Goal: Find specific page/section: Find specific page/section

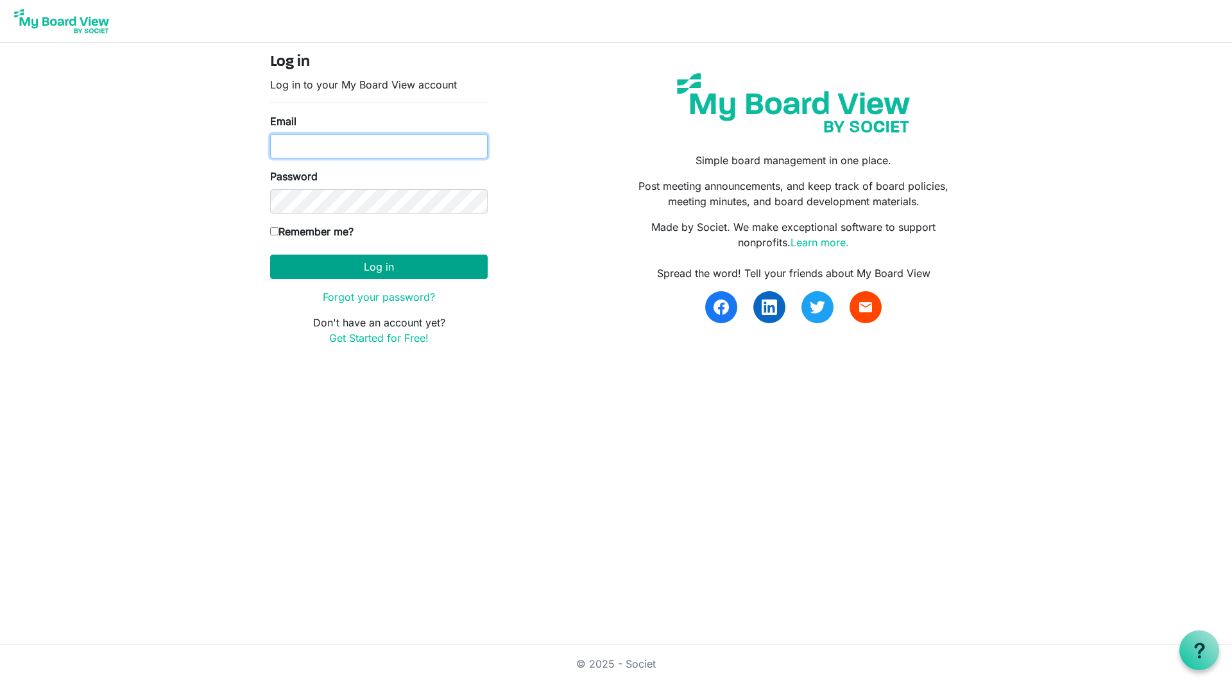
type input "carolinelawton@gmail.com"
click at [344, 267] on button "Log in" at bounding box center [379, 267] width 218 height 24
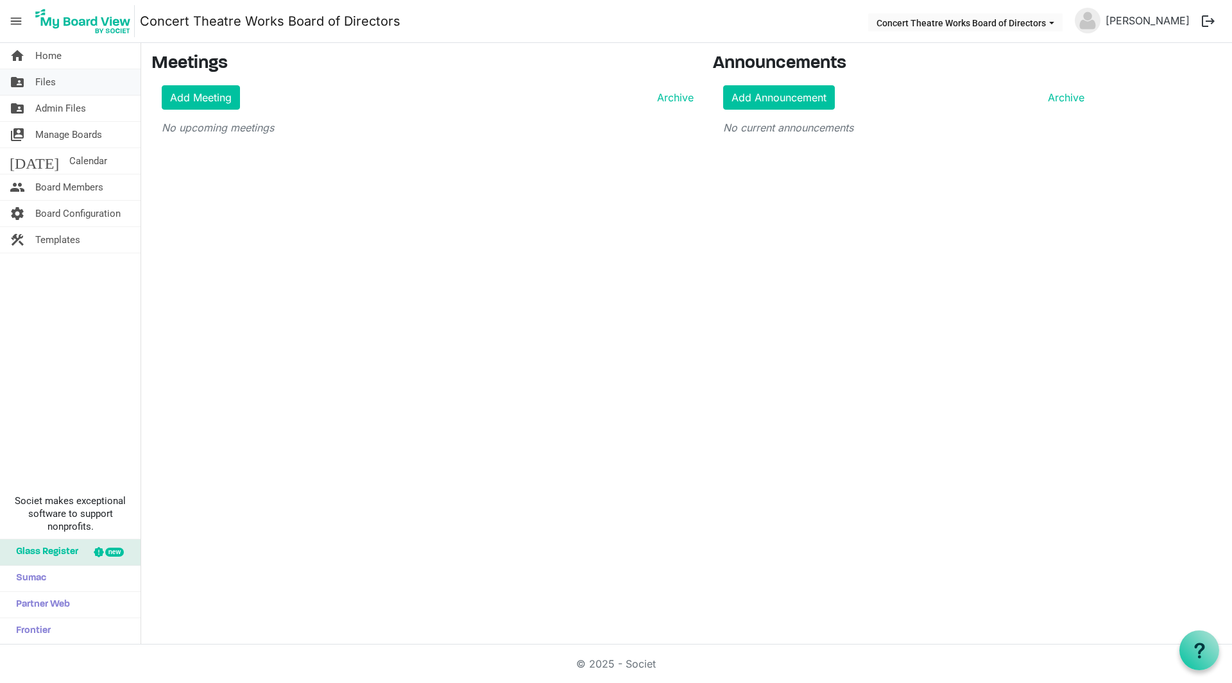
click at [43, 74] on span "Files" at bounding box center [45, 82] width 21 height 26
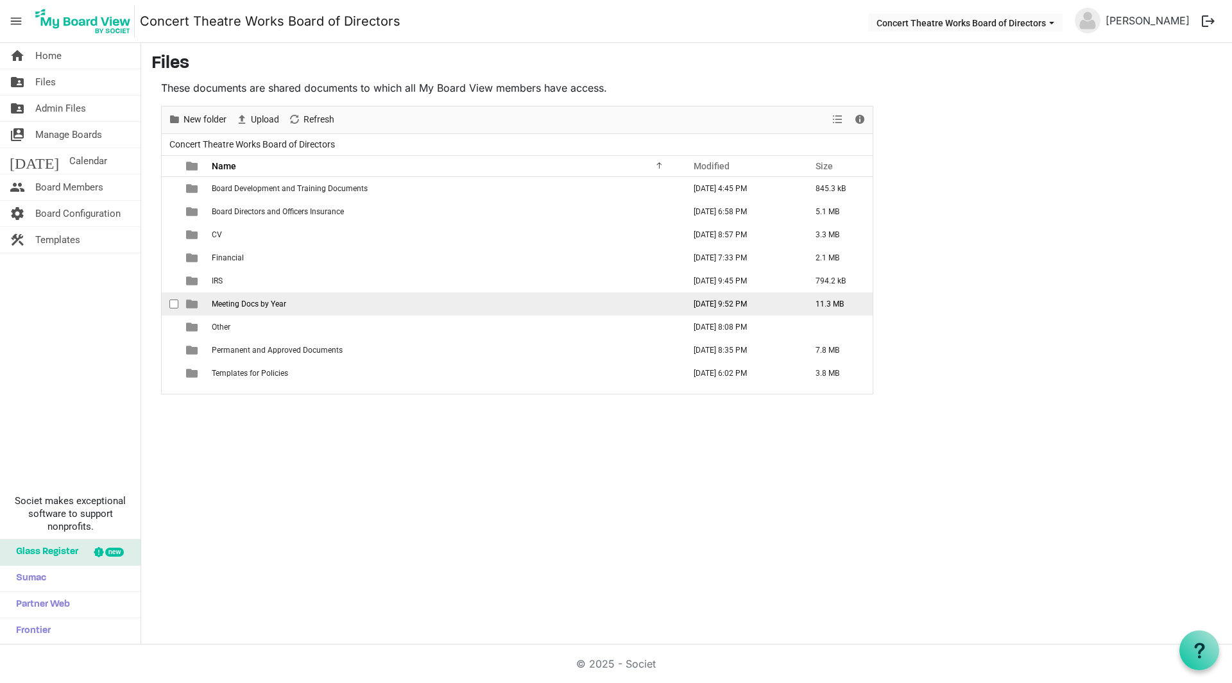
click at [235, 304] on span "Meeting Docs by Year" at bounding box center [249, 304] width 74 height 9
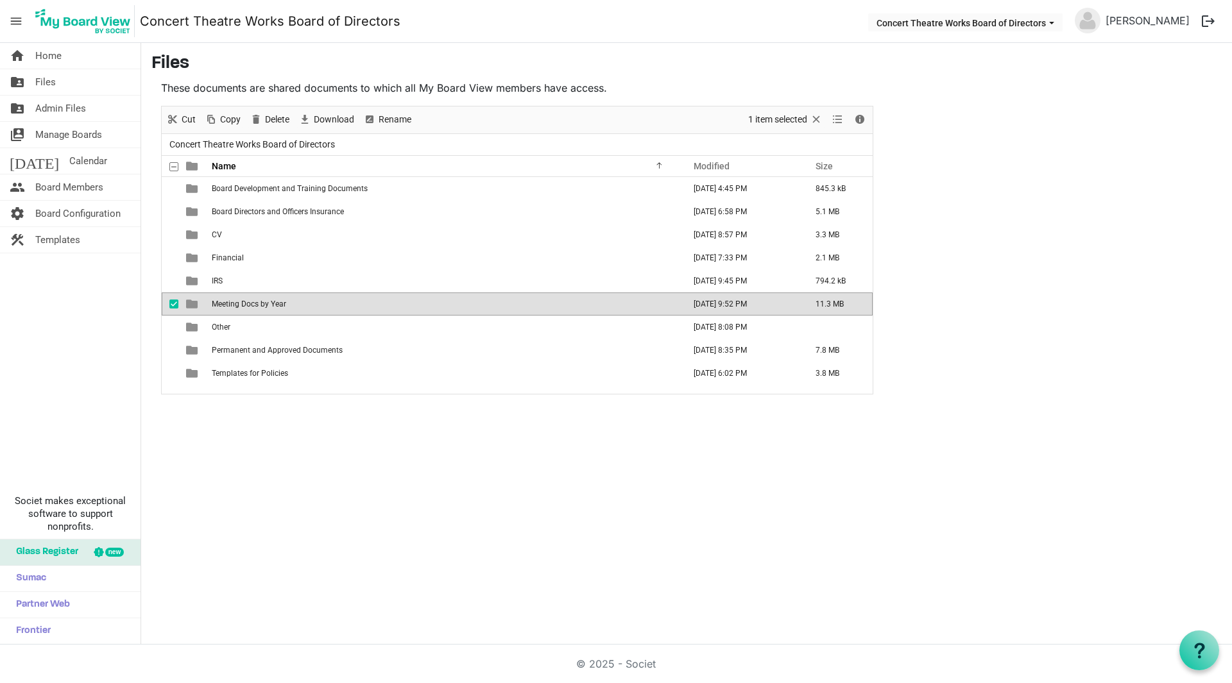
click at [235, 304] on span "Meeting Docs by Year" at bounding box center [249, 304] width 74 height 9
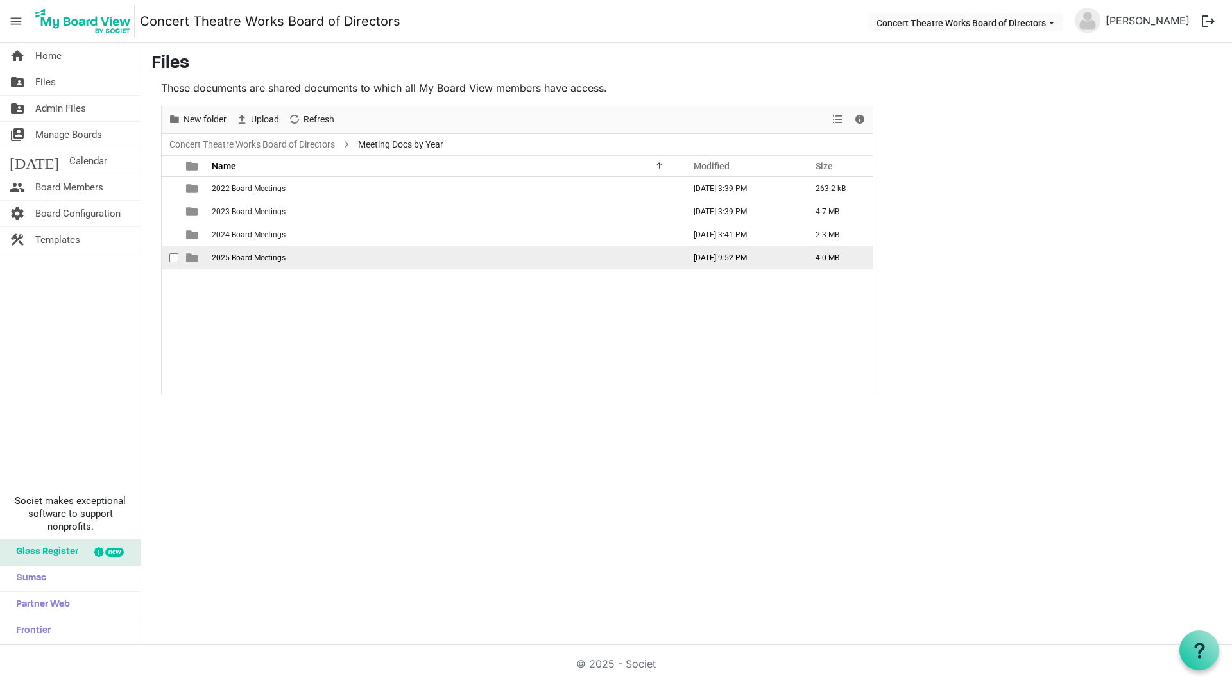
click at [241, 258] on span "2025 Board Meetings" at bounding box center [249, 257] width 74 height 9
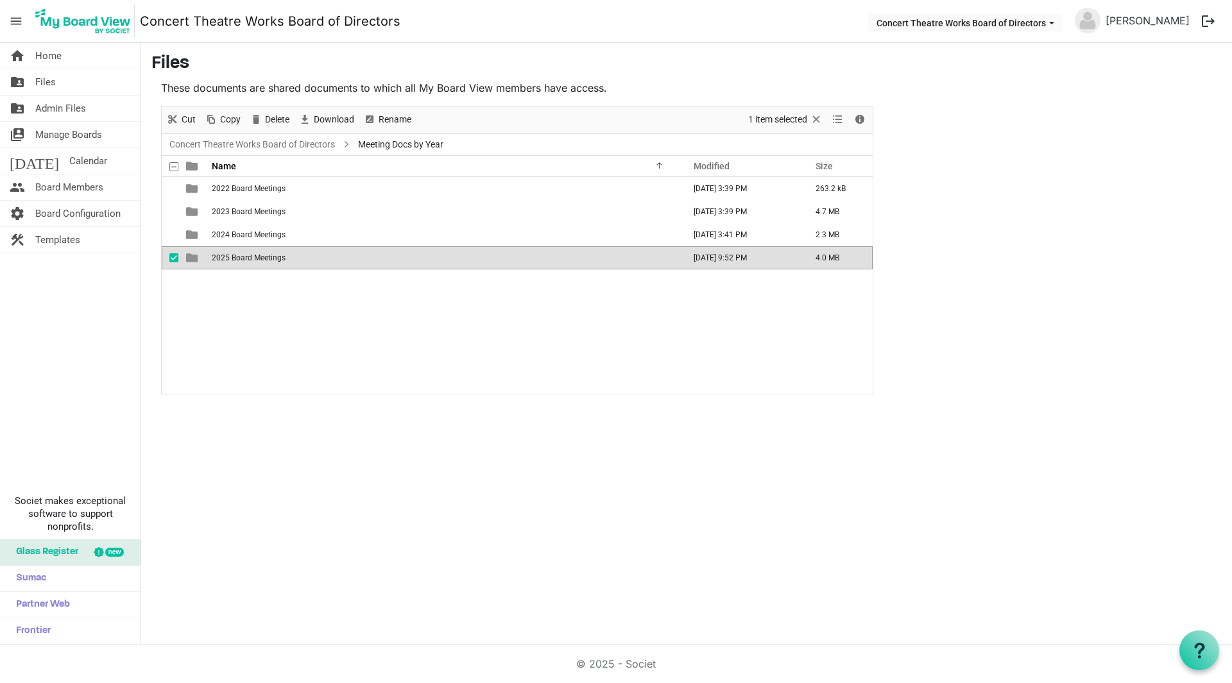
click at [241, 258] on span "2025 Board Meetings" at bounding box center [249, 257] width 74 height 9
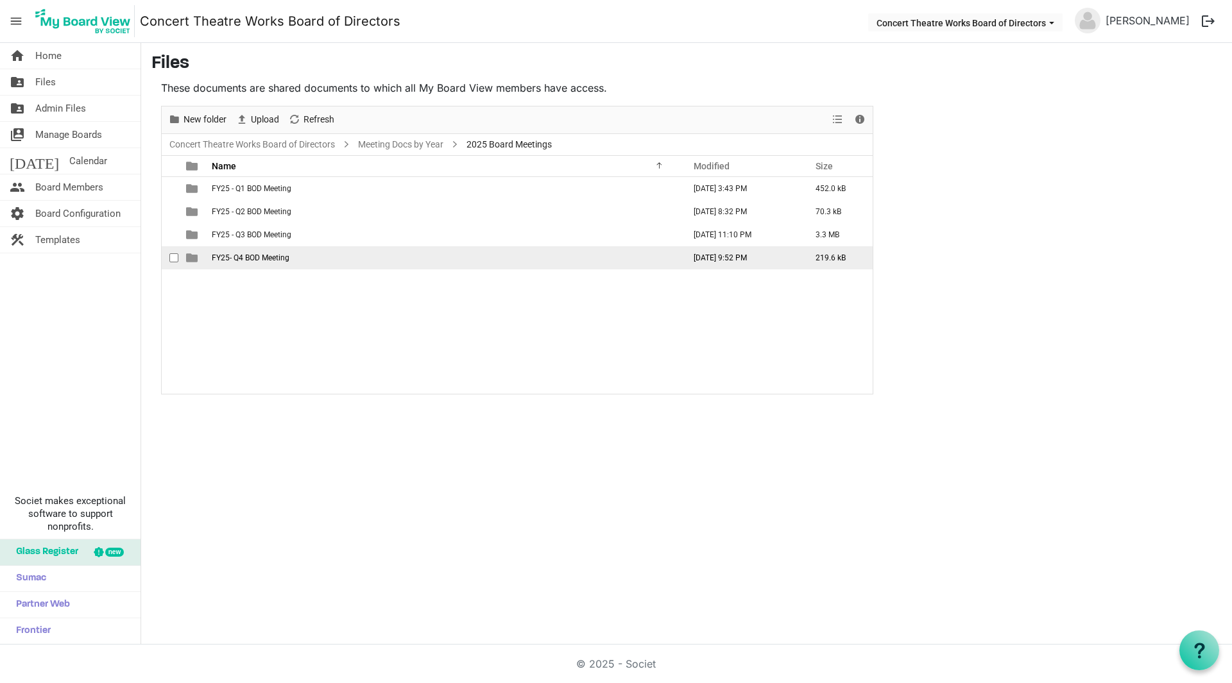
click at [241, 259] on span "FY25- Q4 BOD Meeting" at bounding box center [251, 257] width 78 height 9
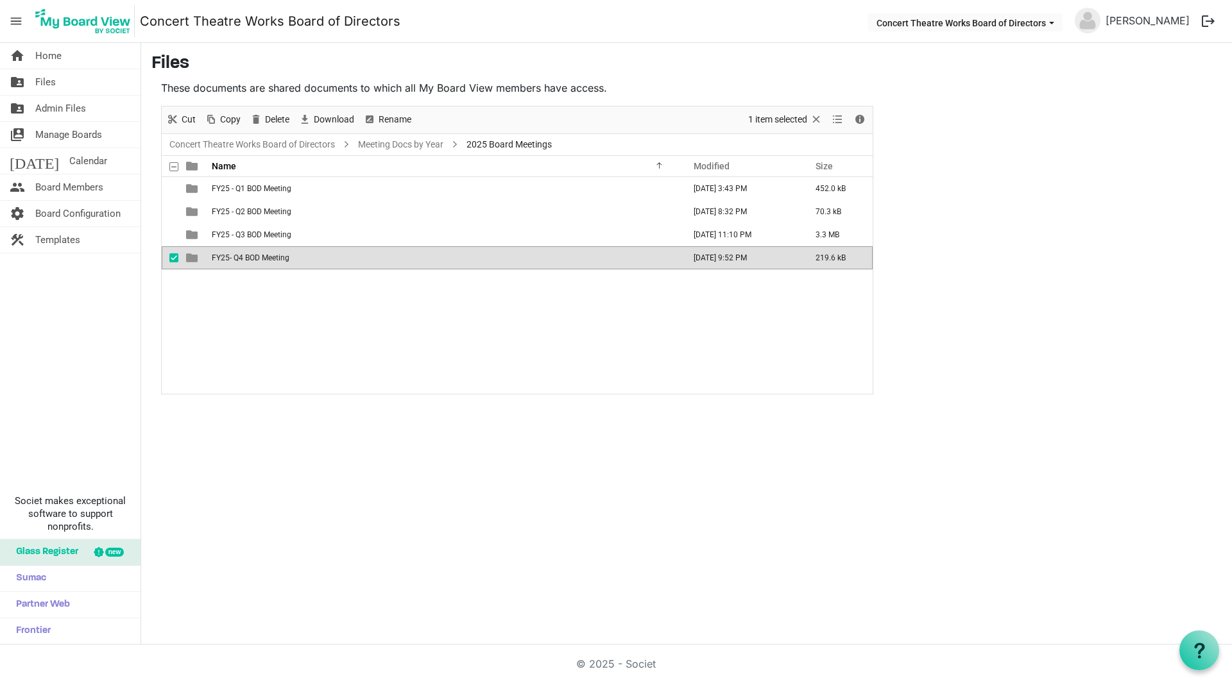
click at [241, 259] on span "FY25- Q4 BOD Meeting" at bounding box center [251, 257] width 78 height 9
